Goal: Information Seeking & Learning: Learn about a topic

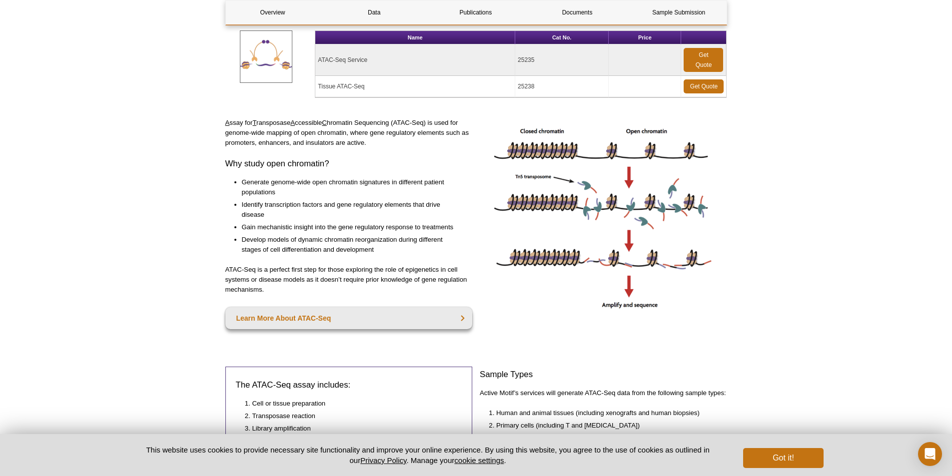
scroll to position [143, 0]
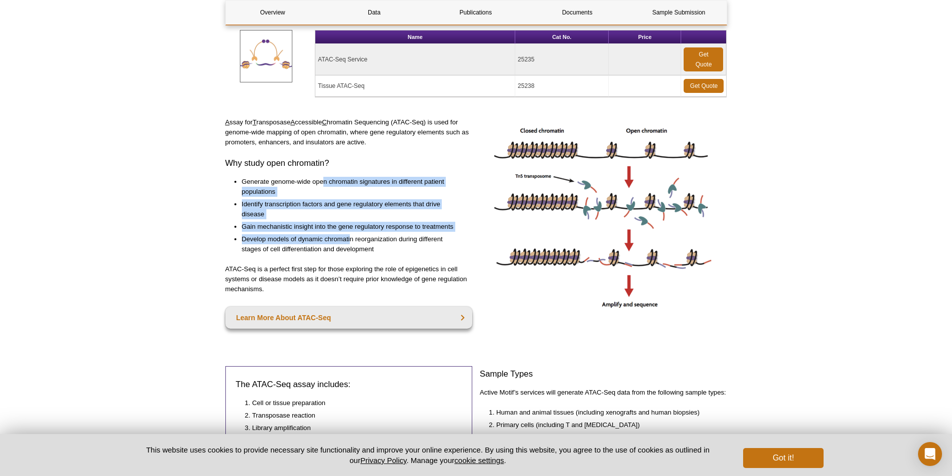
drag, startPoint x: 324, startPoint y: 185, endPoint x: 351, endPoint y: 237, distance: 58.8
click at [351, 237] on ul "Generate genome-wide open chromatin signatures in different patient populations…" at bounding box center [343, 215] width 237 height 77
click at [351, 237] on li "Develop models of dynamic chromatin reorganization during different stages of c…" at bounding box center [352, 244] width 221 height 20
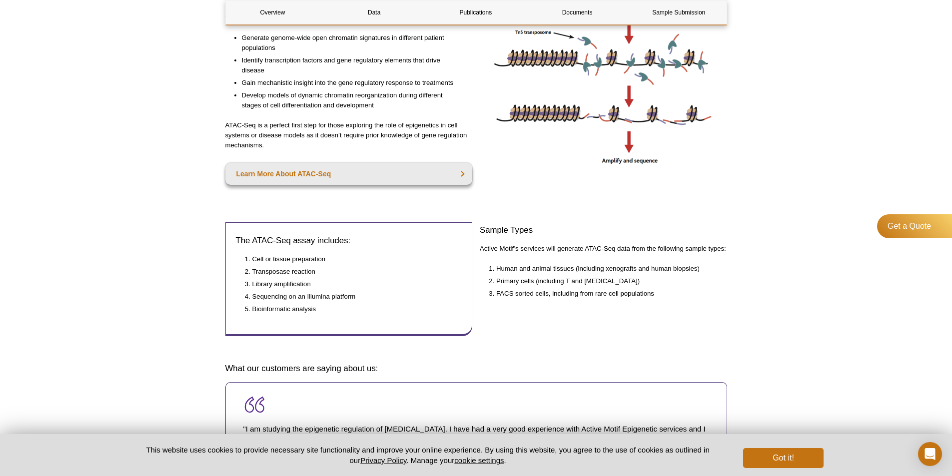
scroll to position [288, 0]
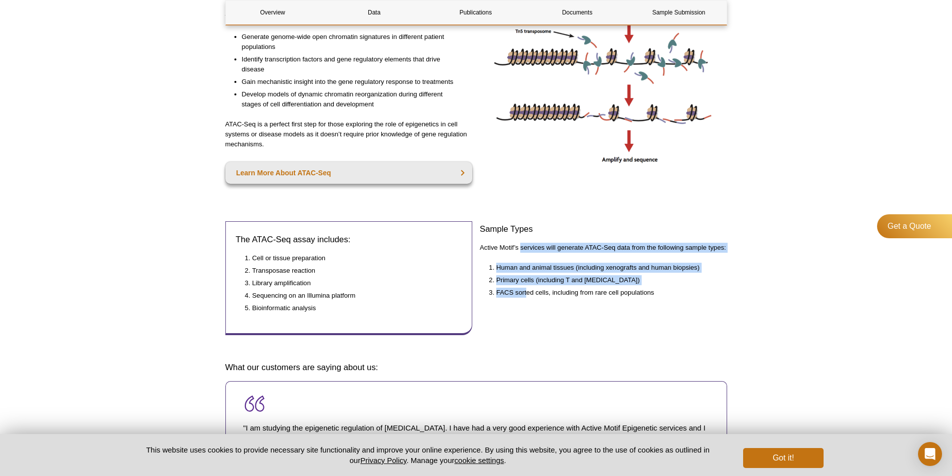
drag, startPoint x: 528, startPoint y: 298, endPoint x: 520, endPoint y: 236, distance: 62.4
click at [520, 236] on div "Sample Types Active Motif’s services will generate ATAC-Seq data from the follo…" at bounding box center [603, 282] width 247 height 123
drag, startPoint x: 520, startPoint y: 236, endPoint x: 542, endPoint y: 304, distance: 71.4
click at [542, 304] on div "Sample Types Active Motif’s services will generate ATAC-Seq data from the follo…" at bounding box center [603, 282] width 247 height 123
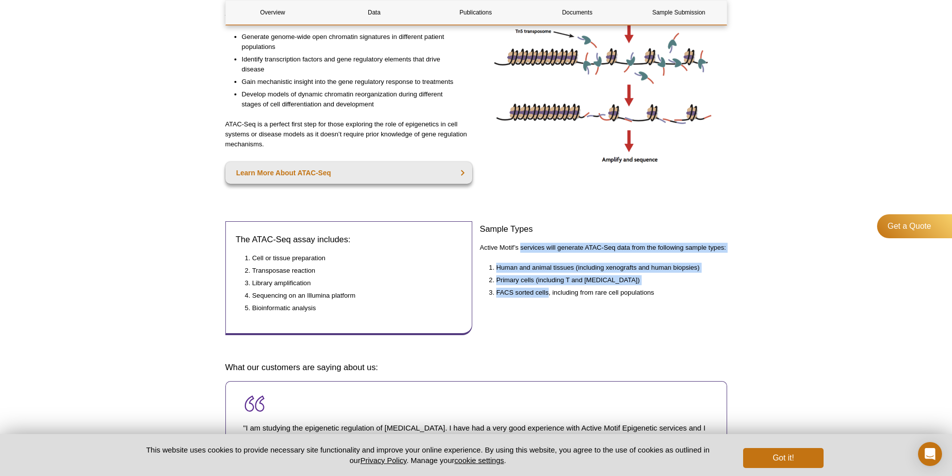
click at [542, 304] on div "Sample Types Active Motif’s services will generate ATAC-Seq data from the follo…" at bounding box center [603, 282] width 247 height 123
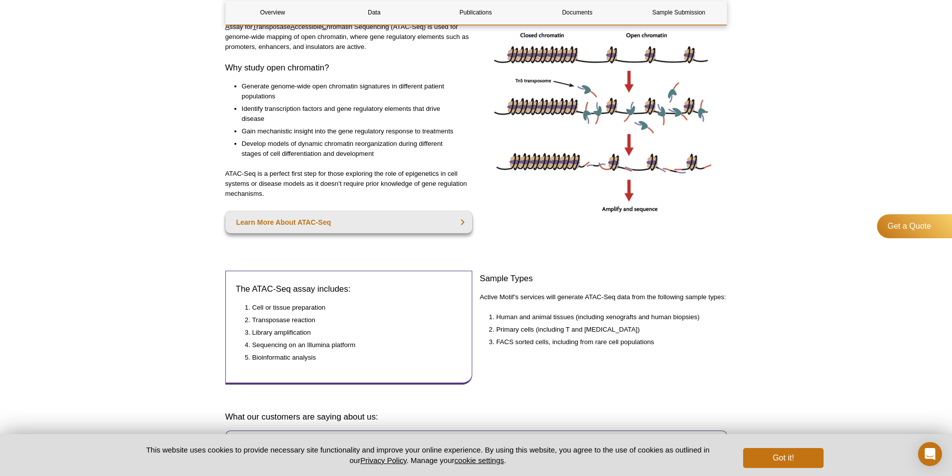
scroll to position [254, 0]
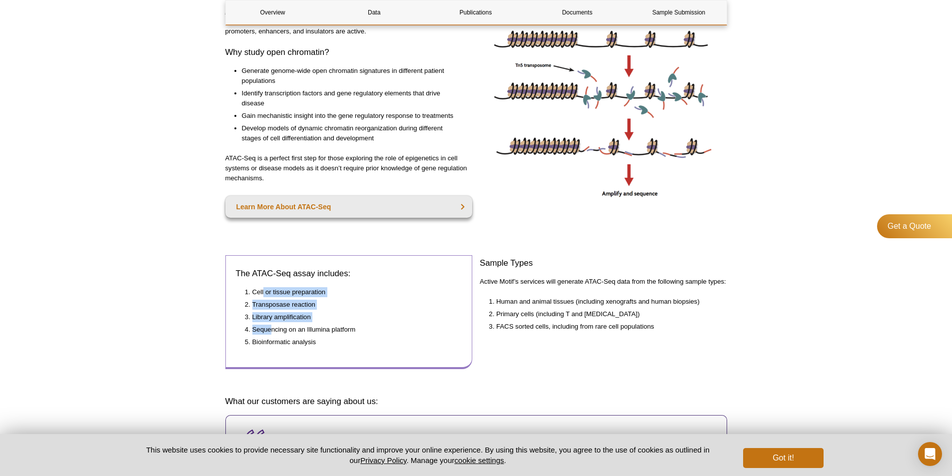
drag, startPoint x: 264, startPoint y: 280, endPoint x: 271, endPoint y: 331, distance: 51.4
click at [271, 331] on div "The ATAC-Seq assay includes: Cell or tissue preparation Transposase reaction Li…" at bounding box center [348, 312] width 247 height 114
click at [271, 331] on li "Sequencing on an Illumina platform" at bounding box center [352, 330] width 200 height 10
drag, startPoint x: 271, startPoint y: 331, endPoint x: 266, endPoint y: 265, distance: 66.1
click at [266, 265] on div "The ATAC-Seq assay includes: Cell or tissue preparation Transposase reaction Li…" at bounding box center [348, 312] width 247 height 114
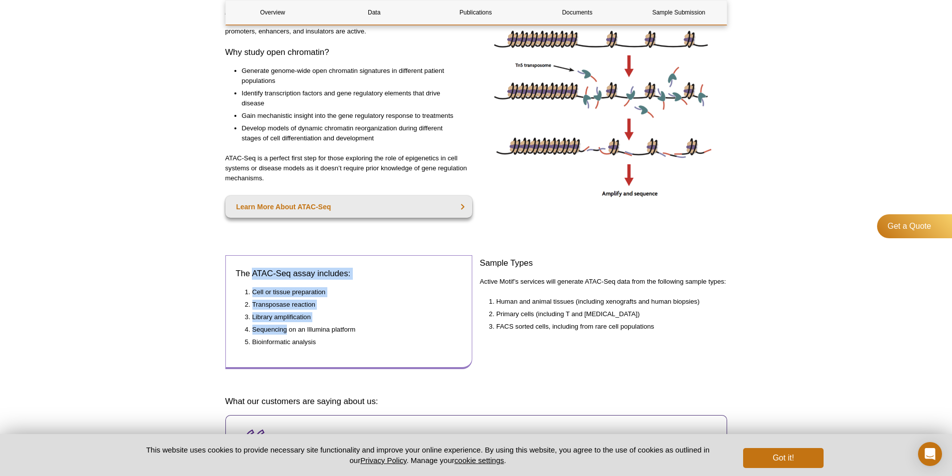
click at [266, 265] on div "The ATAC-Seq assay includes: Cell or tissue preparation Transposase reaction Li…" at bounding box center [348, 312] width 247 height 114
drag, startPoint x: 266, startPoint y: 265, endPoint x: 302, endPoint y: 351, distance: 93.0
click at [302, 351] on div "The ATAC-Seq assay includes: Cell or tissue preparation Transposase reaction Li…" at bounding box center [348, 312] width 247 height 114
drag, startPoint x: 302, startPoint y: 351, endPoint x: 278, endPoint y: 294, distance: 62.3
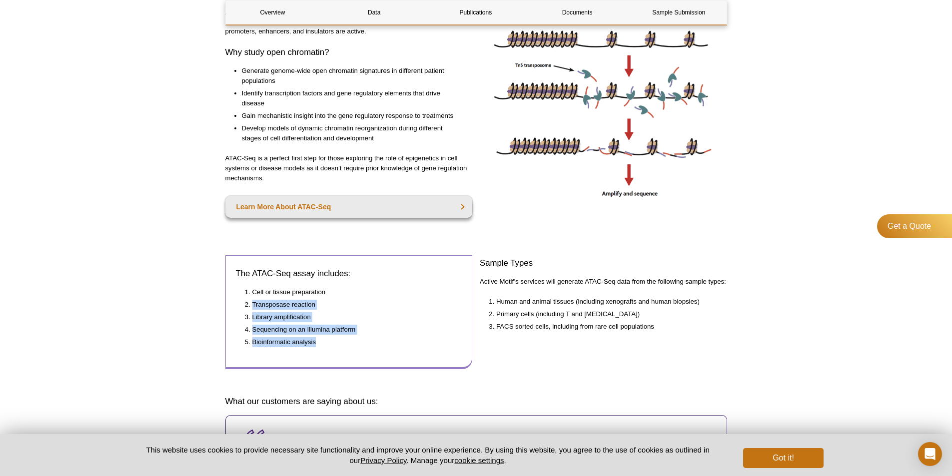
click at [278, 294] on div "The ATAC-Seq assay includes: Cell or tissue preparation Transposase reaction Li…" at bounding box center [348, 312] width 247 height 114
click at [278, 294] on li "Cell or tissue preparation" at bounding box center [352, 292] width 200 height 10
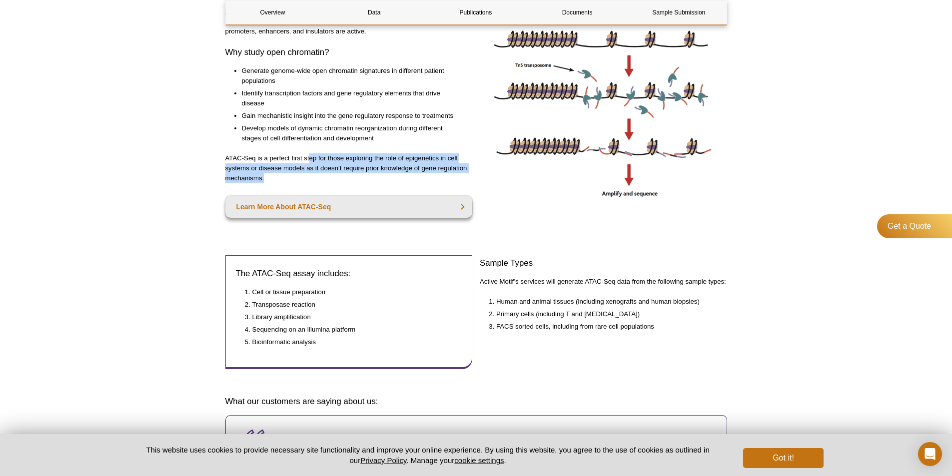
drag, startPoint x: 308, startPoint y: 154, endPoint x: 361, endPoint y: 176, distance: 57.3
click at [361, 176] on p "ATAC-Seq is a perfect first step for those exploring the role of epigenetics in…" at bounding box center [348, 168] width 247 height 30
drag, startPoint x: 361, startPoint y: 176, endPoint x: 302, endPoint y: 118, distance: 83.0
click at [302, 118] on div "A ssay for T ransposase A ccessible C hromatin Sequencing (ATAC-Seq) is used fo…" at bounding box center [348, 116] width 247 height 221
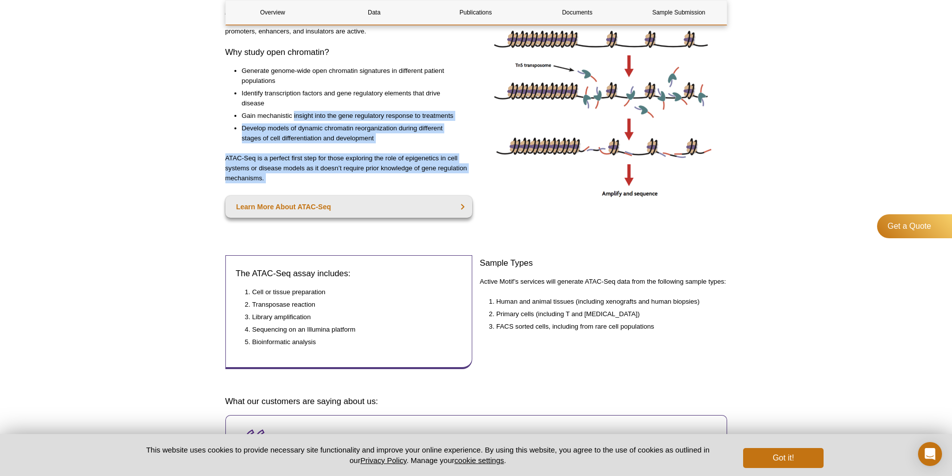
click at [302, 118] on li "Gain mechanistic insight into the gene regulatory response to treatments" at bounding box center [352, 116] width 221 height 10
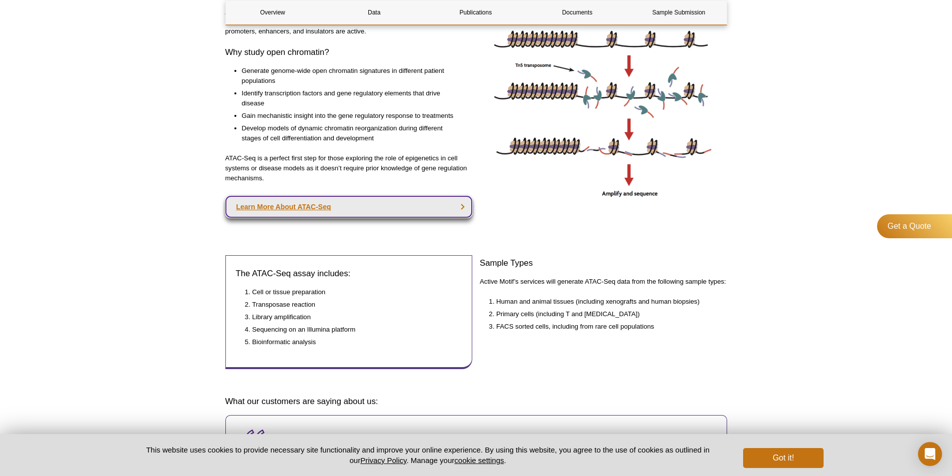
click at [304, 205] on link "Learn More About ATAC-Seq" at bounding box center [348, 207] width 247 height 22
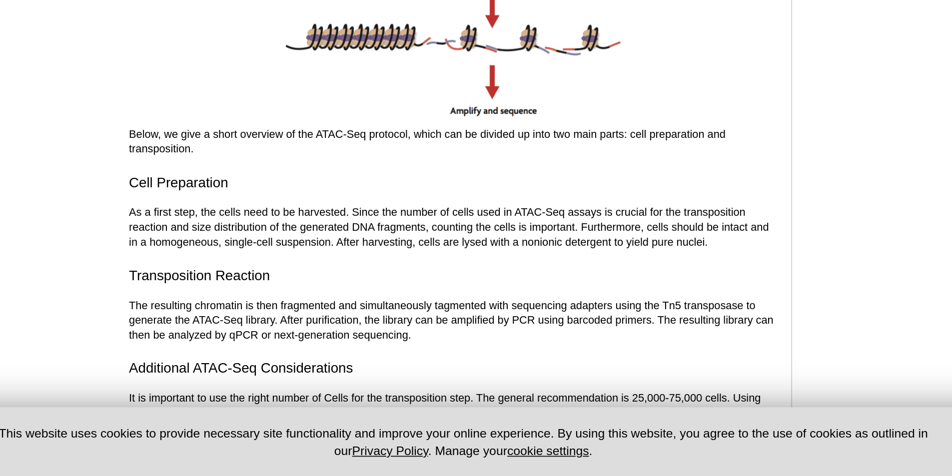
scroll to position [1136, 0]
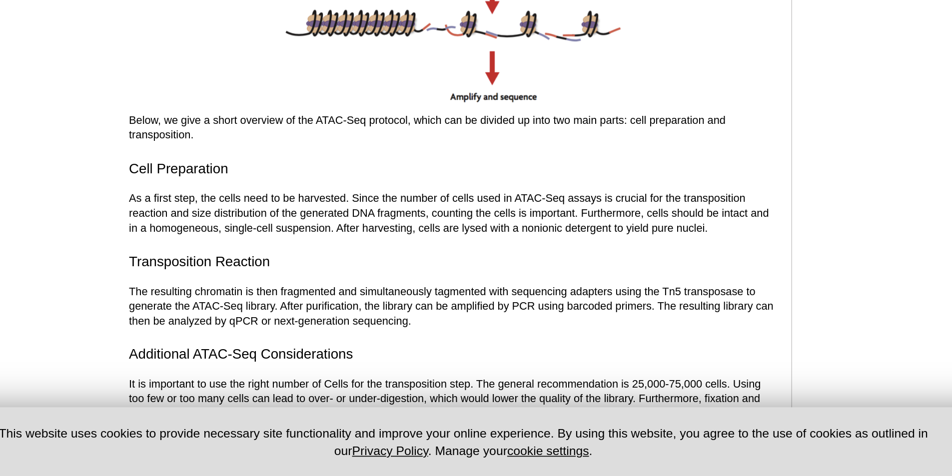
click at [297, 374] on p "The resulting chromatin is then fragmented and simultaneously tagmented with se…" at bounding box center [420, 373] width 391 height 27
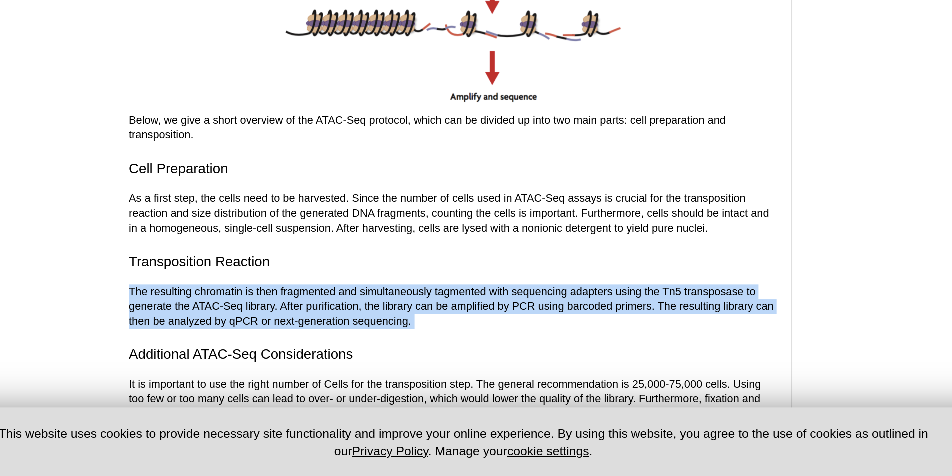
click at [297, 374] on p "The resulting chromatin is then fragmented and simultaneously tagmented with se…" at bounding box center [420, 373] width 391 height 27
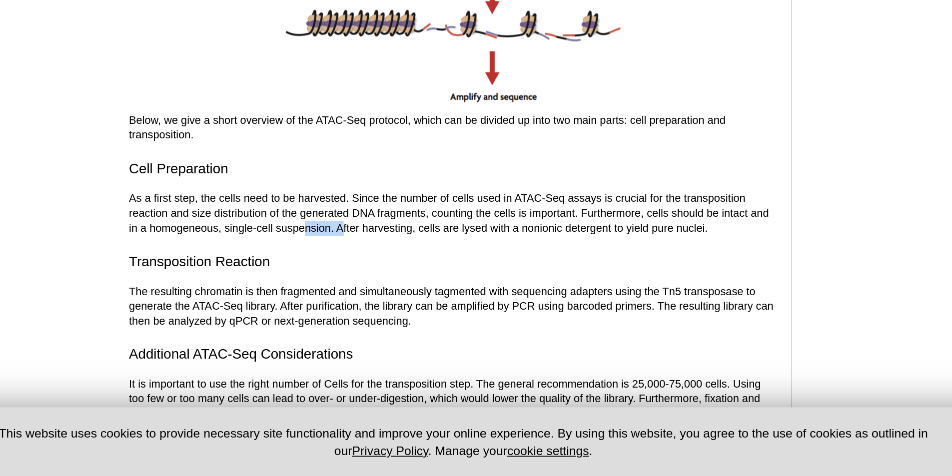
drag, startPoint x: 331, startPoint y: 324, endPoint x: 366, endPoint y: 330, distance: 35.5
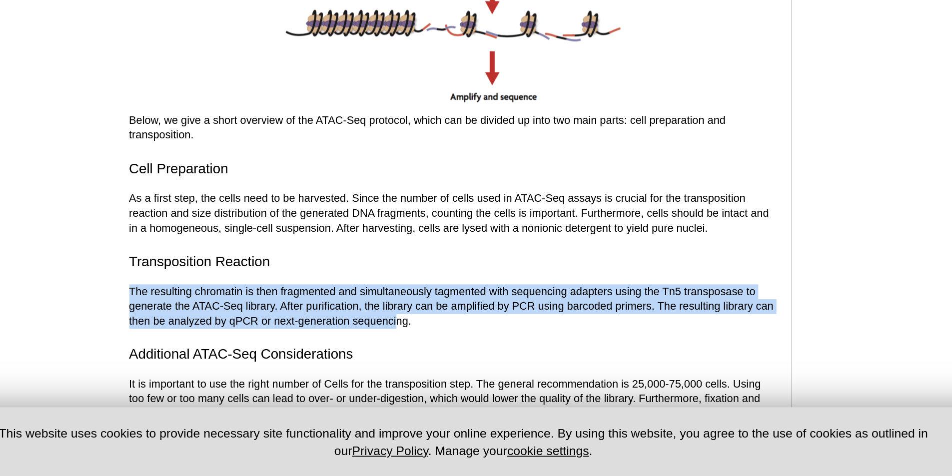
drag, startPoint x: 383, startPoint y: 348, endPoint x: 388, endPoint y: 386, distance: 38.3
click at [388, 386] on p "The resulting chromatin is then fragmented and simultaneously tagmented with se…" at bounding box center [420, 373] width 391 height 27
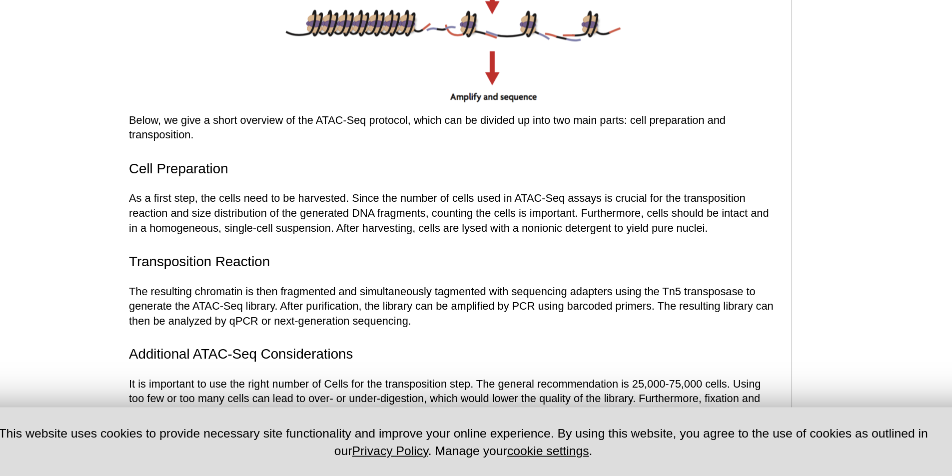
click at [380, 365] on p "The resulting chromatin is then fragmented and simultaneously tagmented with se…" at bounding box center [420, 373] width 391 height 27
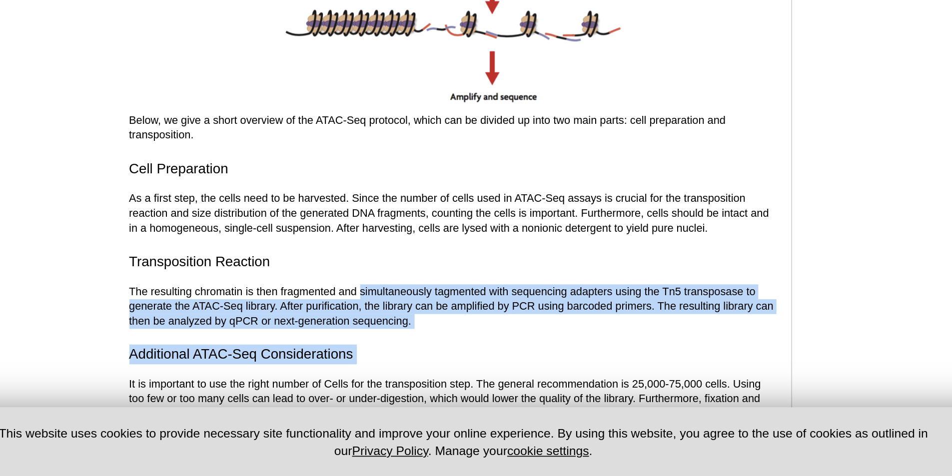
drag, startPoint x: 380, startPoint y: 365, endPoint x: 385, endPoint y: 386, distance: 21.7
click at [385, 386] on p "The resulting chromatin is then fragmented and simultaneously tagmented with se…" at bounding box center [420, 373] width 391 height 27
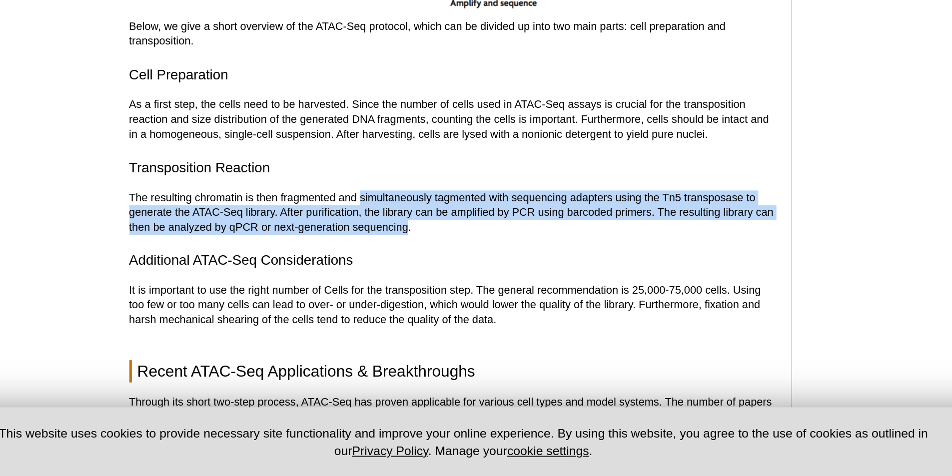
scroll to position [1194, 0]
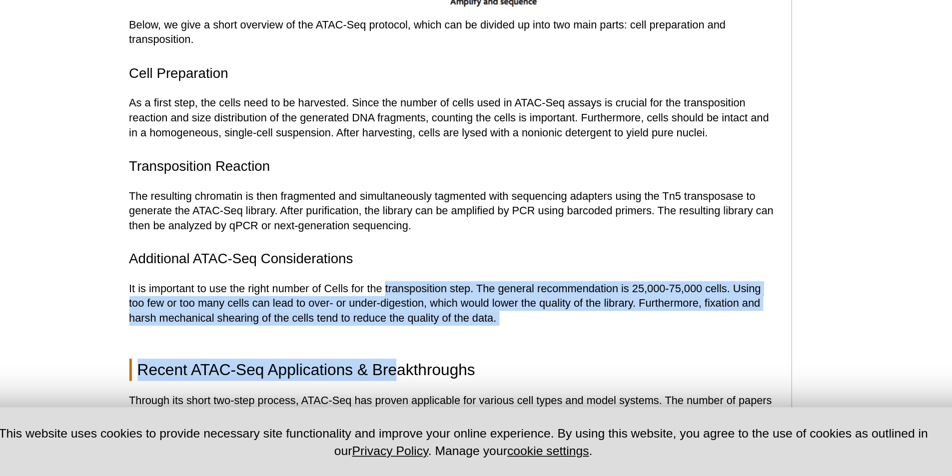
drag, startPoint x: 385, startPoint y: 386, endPoint x: 381, endPoint y: 363, distance: 23.8
click at [381, 363] on p "It is important to use the right number of Cells for the transposition step. Th…" at bounding box center [420, 371] width 391 height 27
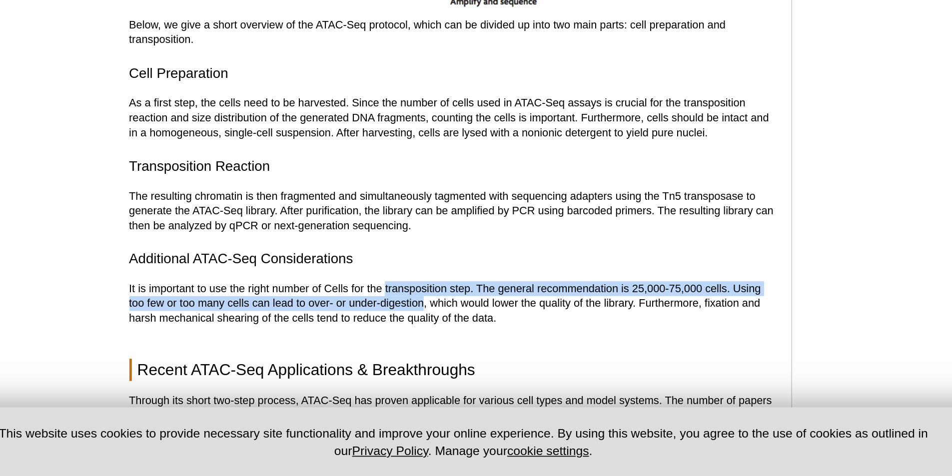
drag, startPoint x: 381, startPoint y: 363, endPoint x: 399, endPoint y: 375, distance: 21.9
click at [399, 375] on p "It is important to use the right number of Cells for the transposition step. Th…" at bounding box center [420, 371] width 391 height 27
drag, startPoint x: 399, startPoint y: 375, endPoint x: 355, endPoint y: 361, distance: 46.1
click at [355, 361] on p "It is important to use the right number of Cells for the transposition step. Th…" at bounding box center [420, 371] width 391 height 27
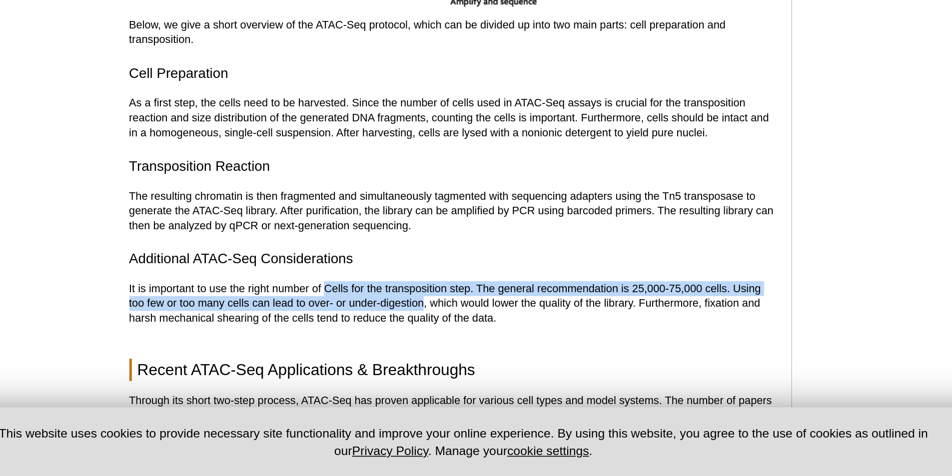
click at [355, 361] on p "It is important to use the right number of Cells for the transposition step. Th…" at bounding box center [420, 371] width 391 height 27
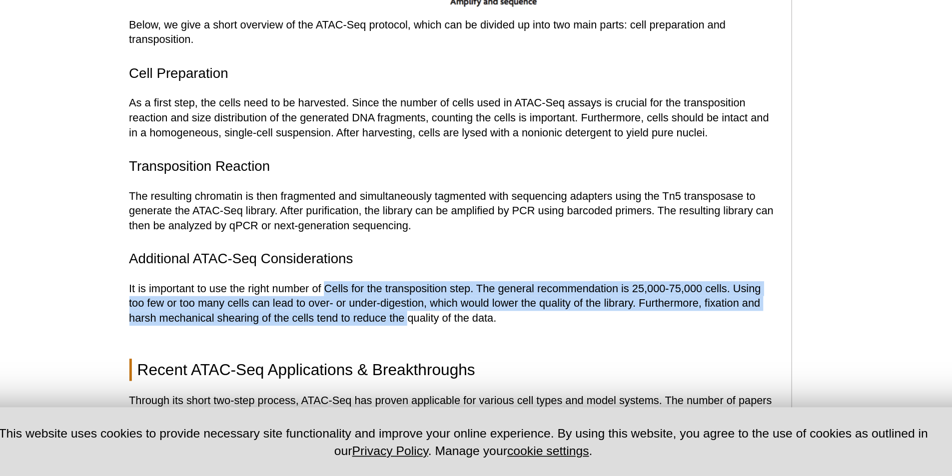
drag, startPoint x: 355, startPoint y: 361, endPoint x: 392, endPoint y: 382, distance: 42.1
click at [392, 382] on p "It is important to use the right number of Cells for the transposition step. Th…" at bounding box center [420, 371] width 391 height 27
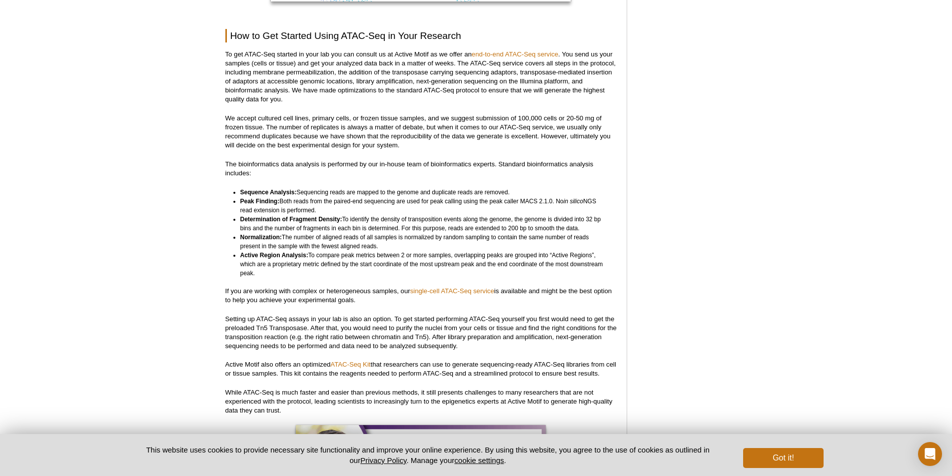
scroll to position [2627, 0]
drag, startPoint x: 496, startPoint y: 41, endPoint x: 508, endPoint y: 36, distance: 12.7
click at [508, 50] on p "To get ATAC-Seq started in your lab you can consult us at Active Motif as we of…" at bounding box center [420, 77] width 391 height 54
click at [508, 51] on link "end-to-end ATAC-Seq service" at bounding box center [515, 54] width 86 height 7
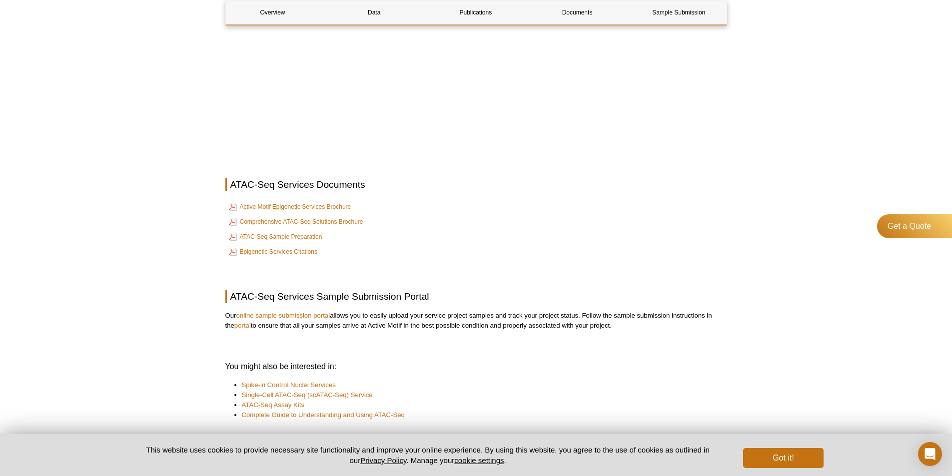
scroll to position [3002, 0]
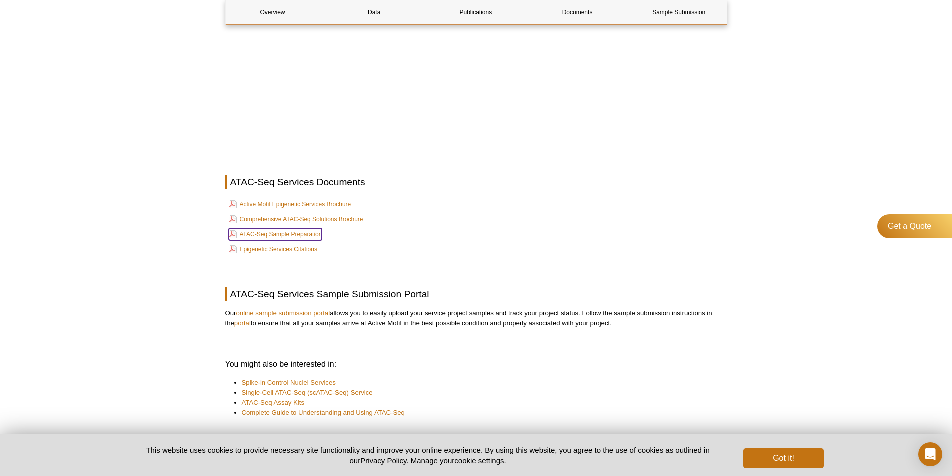
click at [301, 236] on link "ATAC-Seq Sample Preparation" at bounding box center [275, 234] width 93 height 12
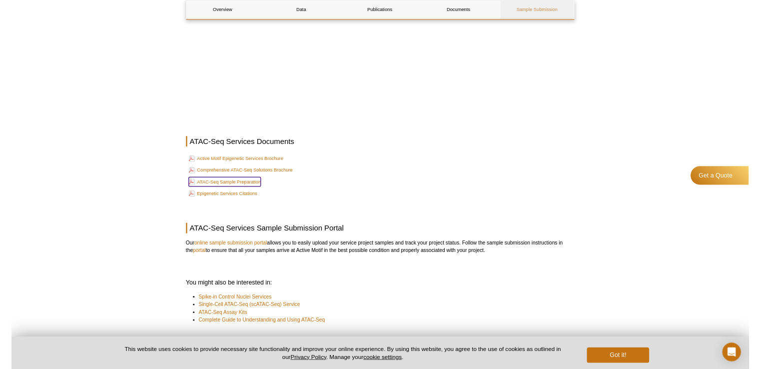
scroll to position [3001, 0]
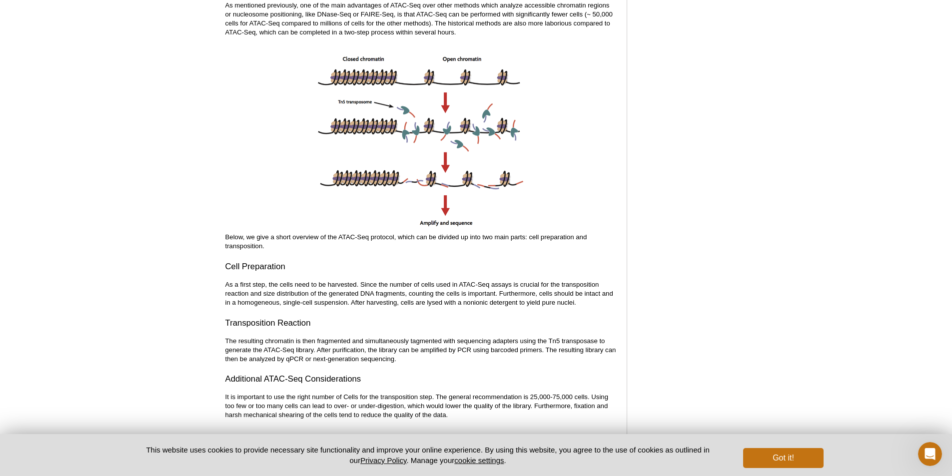
scroll to position [1160, 0]
click at [587, 188] on div at bounding box center [420, 139] width 391 height 186
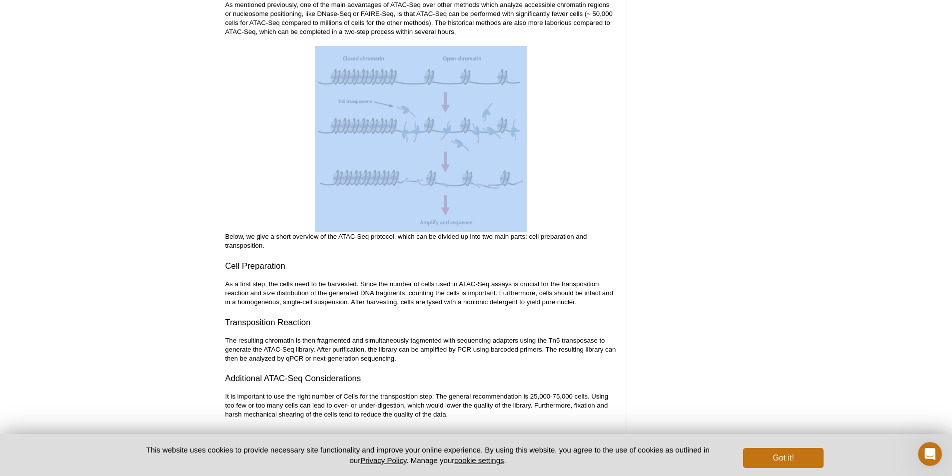
click at [587, 188] on div at bounding box center [420, 139] width 391 height 186
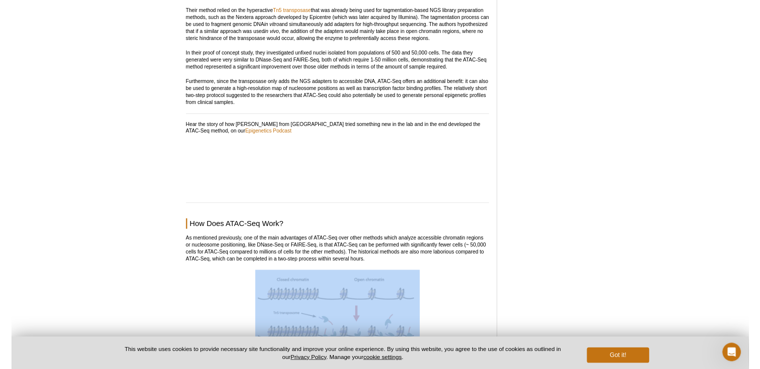
scroll to position [651, 0]
